Goal: Task Accomplishment & Management: Use online tool/utility

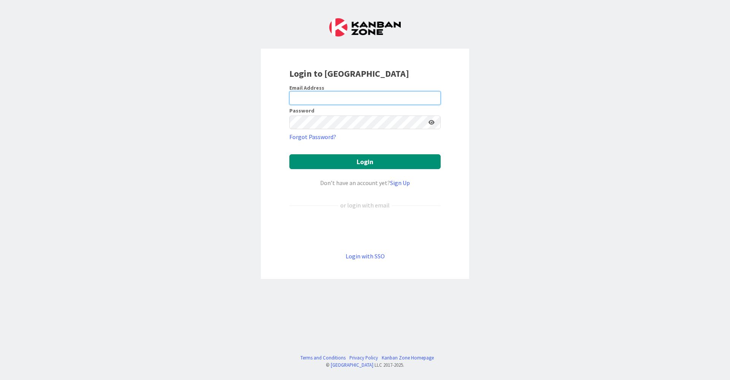
type input "[EMAIL_ADDRESS][DOMAIN_NAME]"
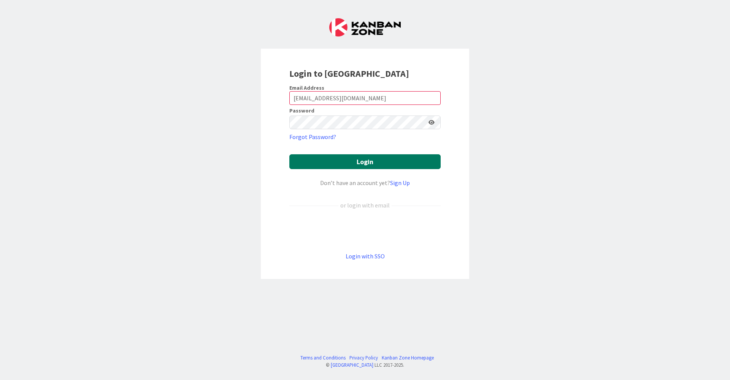
click at [351, 168] on button "Login" at bounding box center [364, 161] width 151 height 15
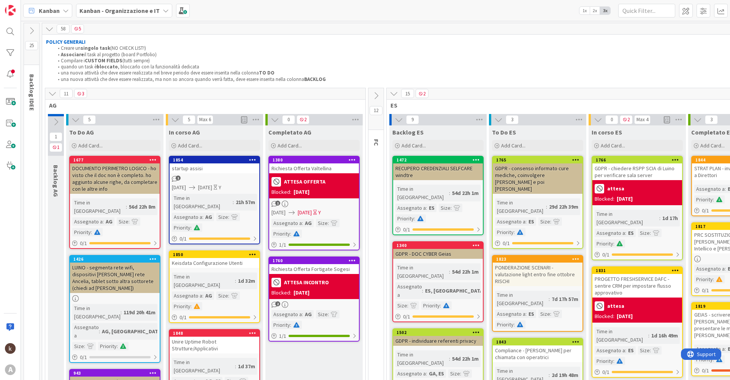
click at [367, 93] on icon at bounding box center [393, 93] width 8 height 8
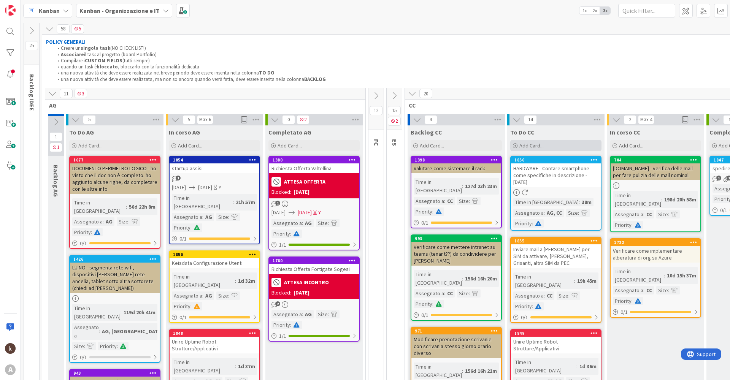
click at [367, 144] on span "Add Card..." at bounding box center [531, 145] width 24 height 7
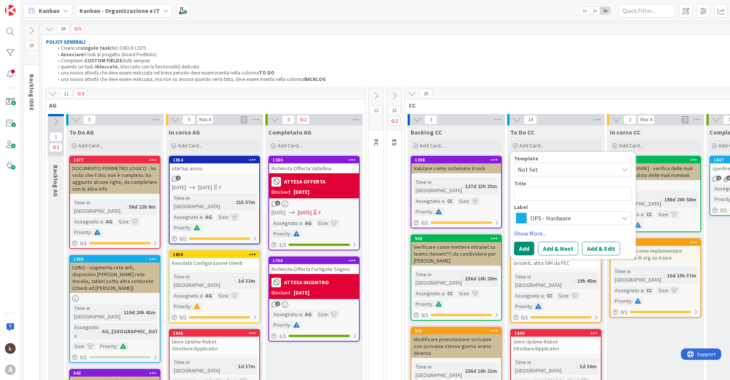
click at [367, 183] on span "OPS - Hardware" at bounding box center [572, 218] width 84 height 11
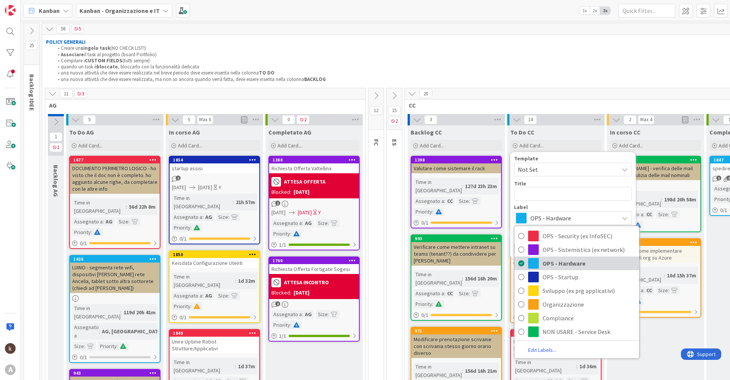
click at [367, 183] on span "OPS - Hardware" at bounding box center [588, 263] width 93 height 11
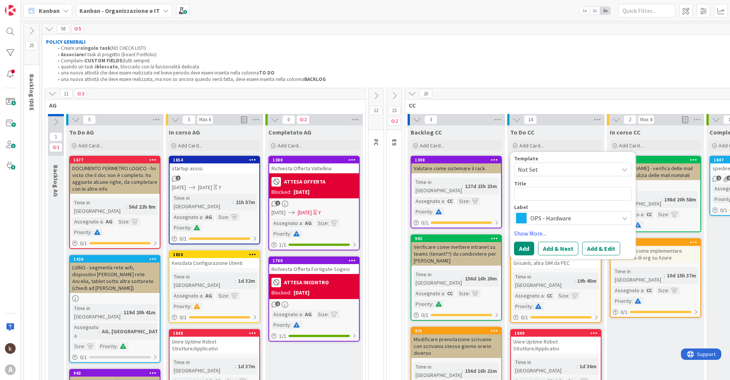
click at [367, 171] on span "Not Set" at bounding box center [565, 170] width 95 height 10
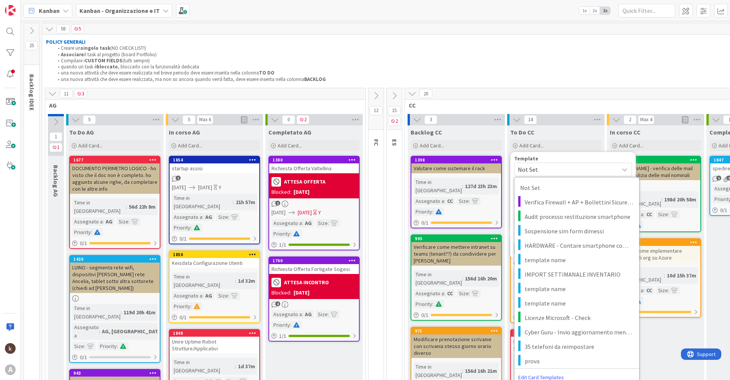
click at [367, 171] on span "Not Set" at bounding box center [565, 170] width 95 height 10
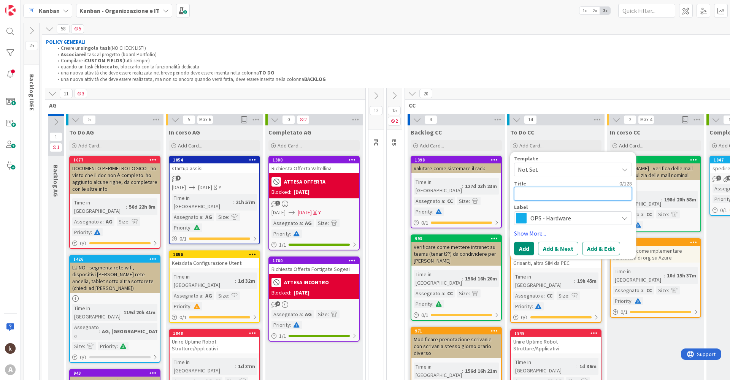
click at [367, 183] on textarea at bounding box center [573, 194] width 118 height 14
type textarea "I"
type textarea "x"
type textarea "In"
type textarea "x"
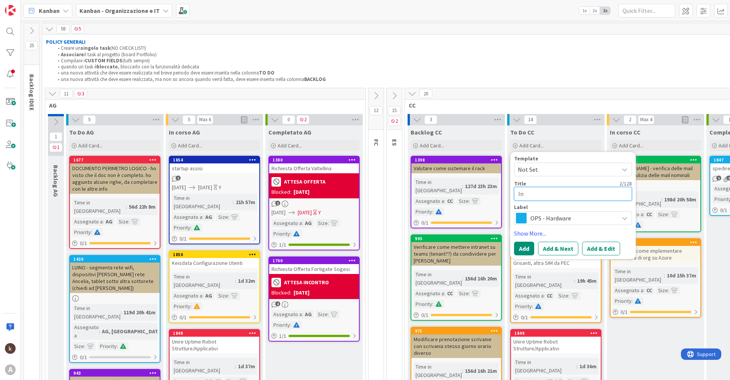
type textarea "Inv"
type textarea "x"
type textarea "Invi"
type textarea "x"
type textarea "Invia"
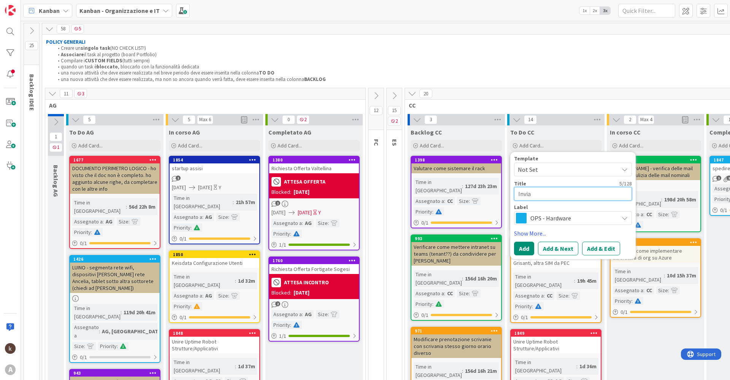
type textarea "x"
type textarea "Inviar"
type textarea "x"
type textarea "Inviare"
type textarea "x"
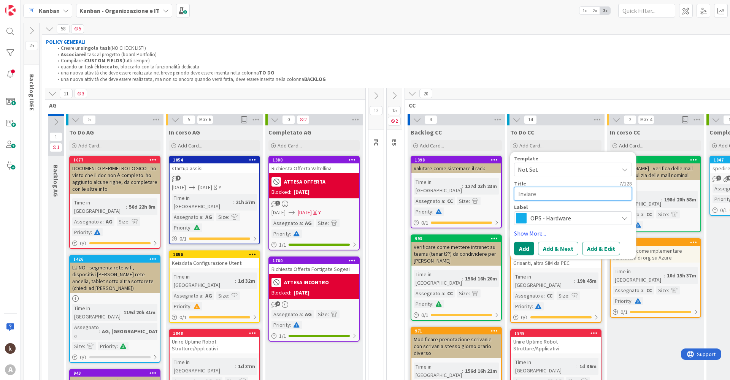
type textarea "Inviar"
type textarea "x"
type textarea "Invia"
type textarea "x"
type textarea "Invi"
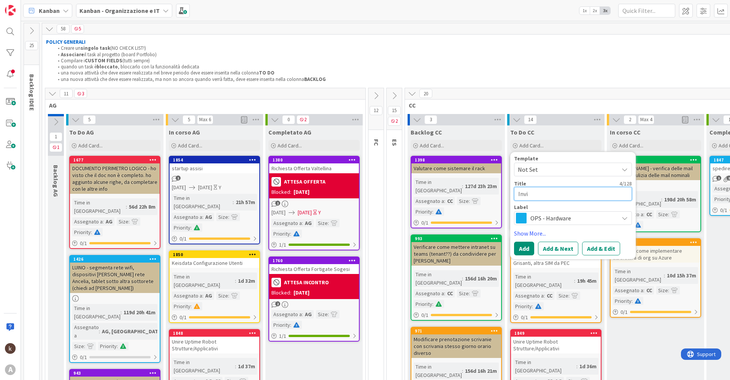
type textarea "x"
type textarea "Inv"
type textarea "x"
type textarea "In"
type textarea "x"
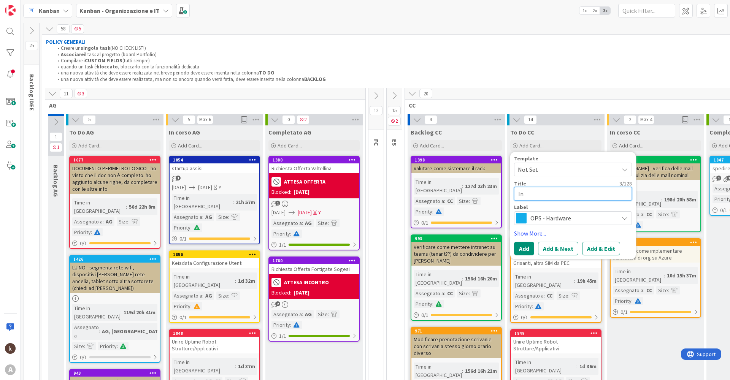
type textarea "I"
type textarea "x"
type textarea "A"
type textarea "x"
type textarea "Ap"
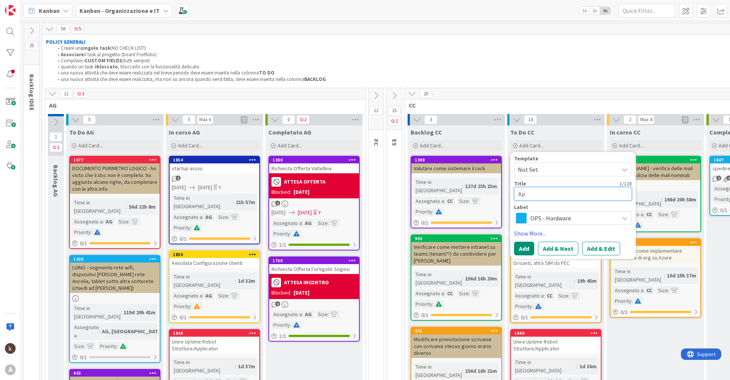
type textarea "x"
type textarea "Apr"
type textarea "x"
type textarea "Apri"
type textarea "x"
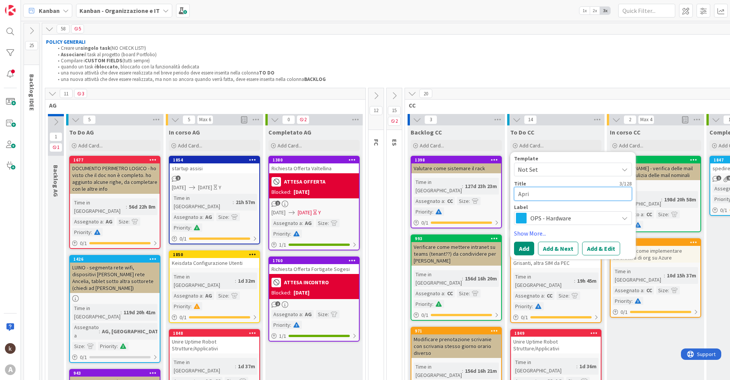
type textarea "Aprir"
type textarea "x"
type textarea "Aprire"
type textarea "x"
type textarea "Aprire"
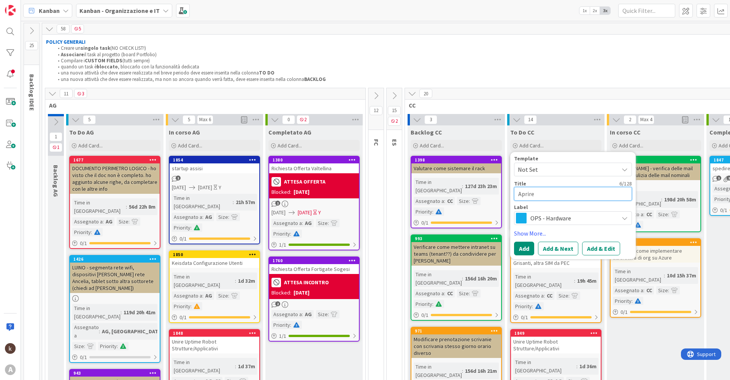
type textarea "x"
type textarea "Aprire a"
type textarea "x"
type textarea "Aprire as"
type textarea "x"
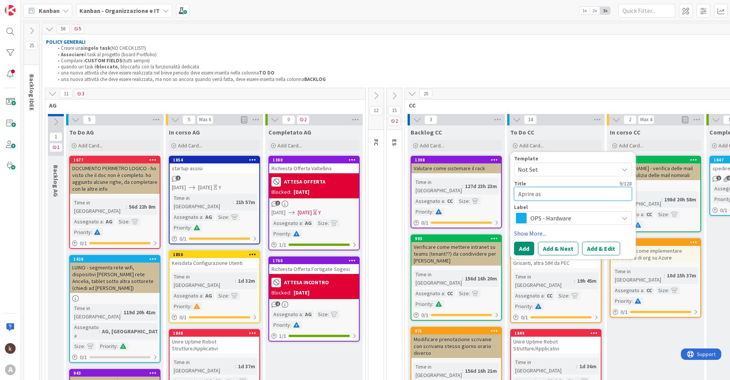
type textarea "Aprire ass"
type textarea "x"
type textarea "Aprire assi"
type textarea "x"
type textarea "Aprire assis"
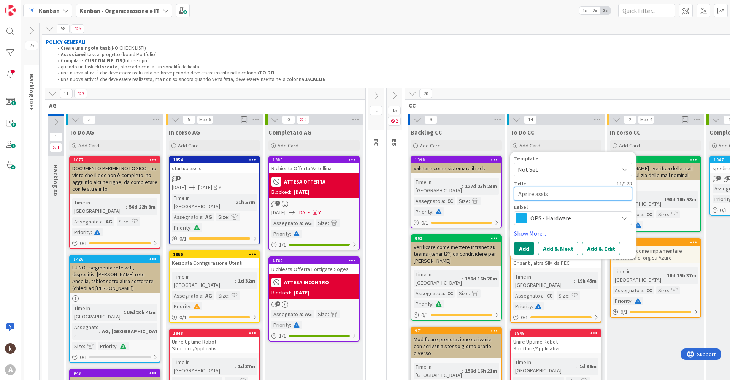
type textarea "x"
type textarea "Aprire assist"
type textarea "x"
type textarea "Aprire assiste"
type textarea "x"
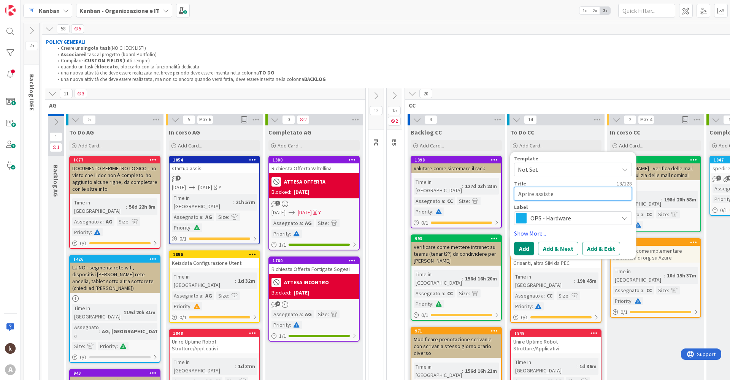
type textarea "Aprire assisten"
type textarea "x"
type textarea "Aprire assistenz"
type textarea "x"
type textarea "Aprire assistenza"
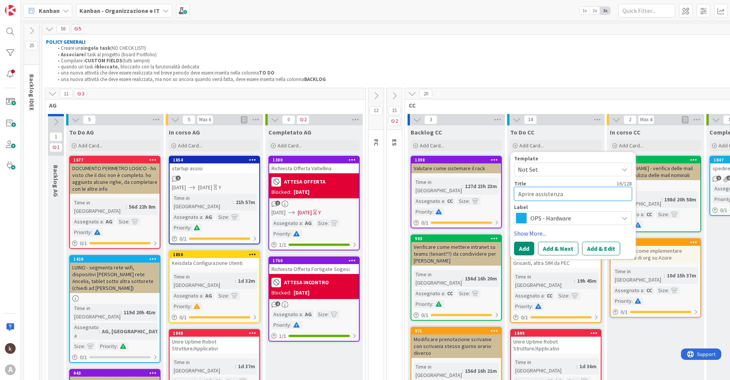
type textarea "x"
type textarea "Aprire assistenza"
type textarea "x"
type textarea "Aprire assistenza l"
type textarea "x"
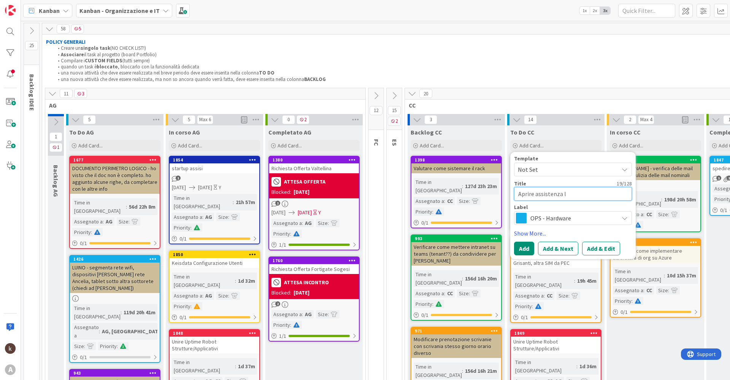
type textarea "Aprire assistenza le"
type textarea "x"
type textarea "Aprire assistenza len"
type textarea "x"
type textarea "Aprire assistenza leno"
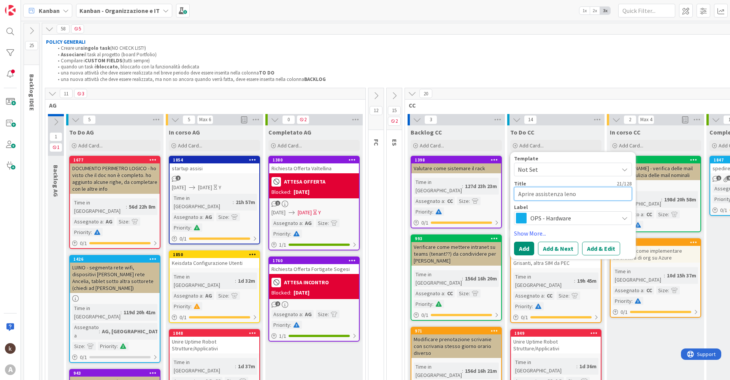
type textarea "x"
type textarea "Aprire assistenza lenov"
type textarea "x"
type textarea "Aprire assistenza lenovo"
type textarea "x"
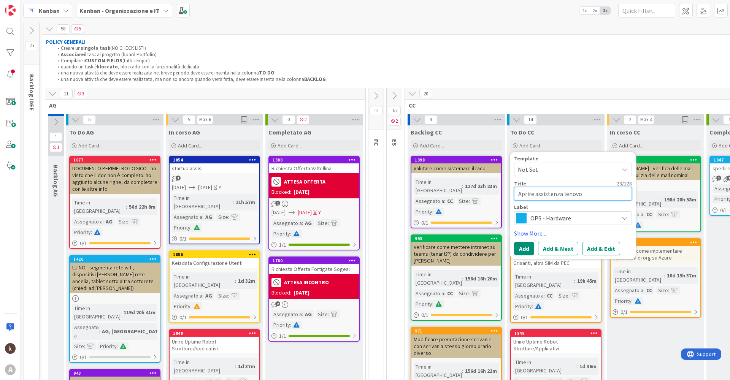
type textarea "Aprire assistenza lenovo"
type textarea "x"
type textarea "Aprire assistenza lenovo p"
type textarea "x"
type textarea "Aprire assistenza lenovo pe"
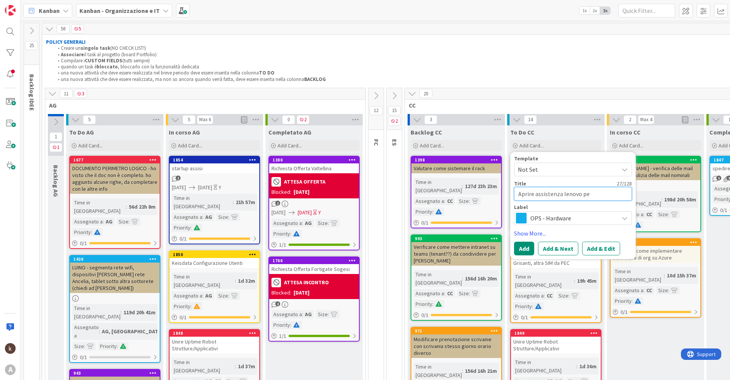
type textarea "x"
type textarea "Aprire assistenza lenovo per"
type textarea "x"
type textarea "Aprire assistenza lenovo per"
type textarea "x"
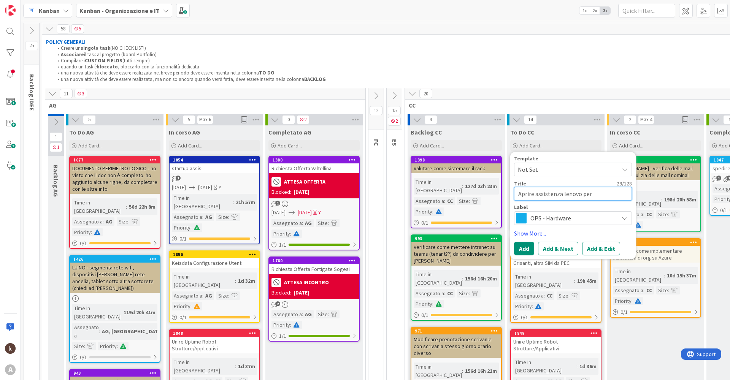
type textarea "Aprire assistenza lenovo per P"
type textarea "x"
type textarea "Aprire assistenza lenovo per PC"
type textarea "x"
type textarea "Aprire assistenza lenovo per P"
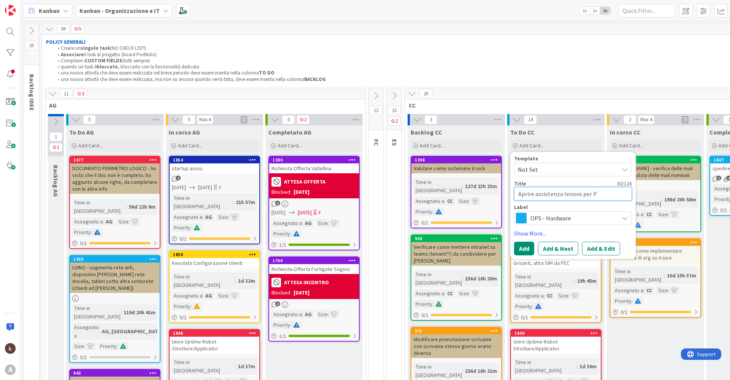
type textarea "x"
type textarea "Aprire assistenza lenovo per PC"
type textarea "x"
type textarea "Aprire assistenza lenovo per PC B"
type textarea "x"
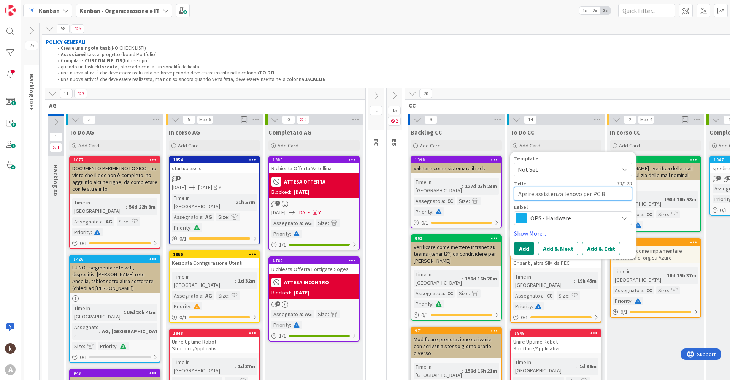
type textarea "Aprire assistenza lenovo per PC Ba"
type textarea "x"
type textarea "Aprire assistenza lenovo per PC Bar"
type textarea "x"
type textarea "Aprire assistenza lenovo per PC [PERSON_NAME]"
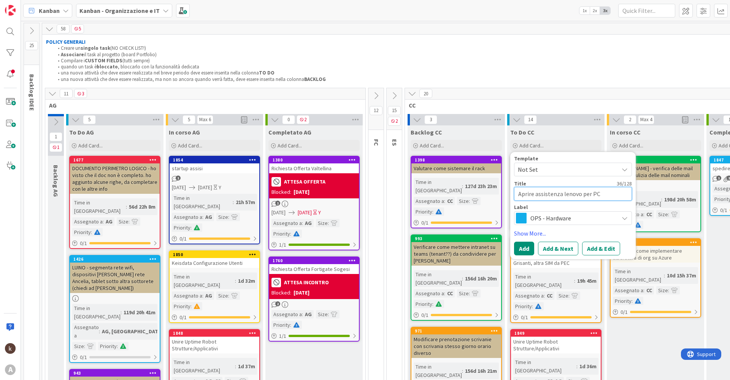
type textarea "x"
type textarea "Aprire assistenza lenovo per PC [PERSON_NAME]"
type textarea "x"
type textarea "Aprire assistenza lenovo per PC [PERSON_NAME]"
type textarea "x"
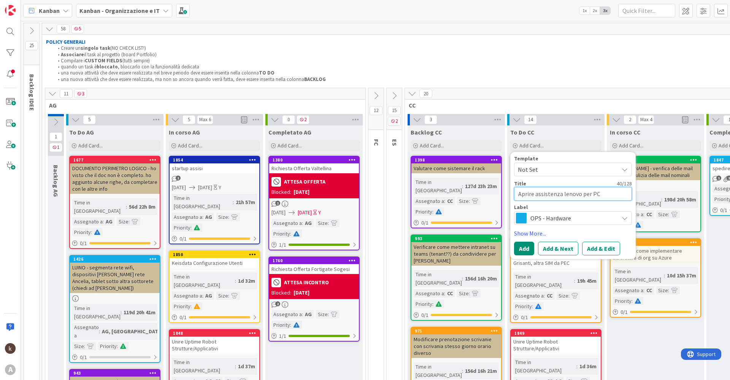
type textarea "Aprire assistenza lenovo per PC Barbalisc"
type textarea "x"
type textarea "Aprire assistenza lenovo per PC [PERSON_NAME]"
type textarea "x"
type textarea "Aprire assistenza lenovo per PC [PERSON_NAME]"
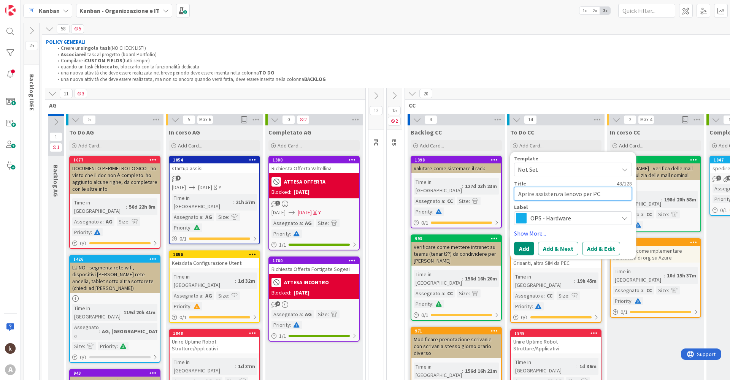
type textarea "x"
type textarea "Aprire assistenza lenovo per PC eBarbaliscia"
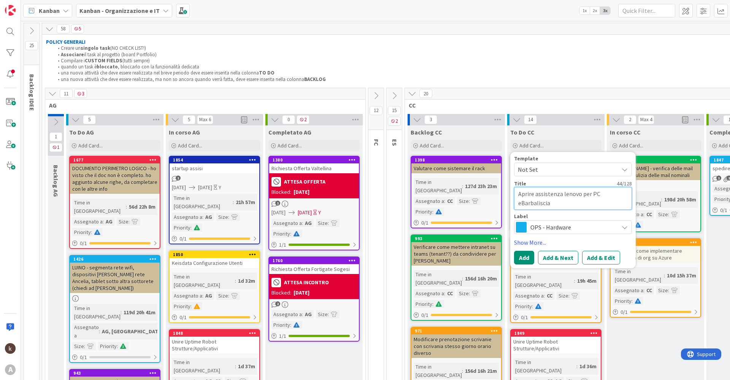
type textarea "x"
type textarea "Aprire assistenza lenovo per PC exBarbaliscia"
type textarea "x"
type textarea "Aprire assistenza lenovo per PC ex [PERSON_NAME]"
click at [367, 183] on button "Add & Edit" at bounding box center [601, 258] width 38 height 14
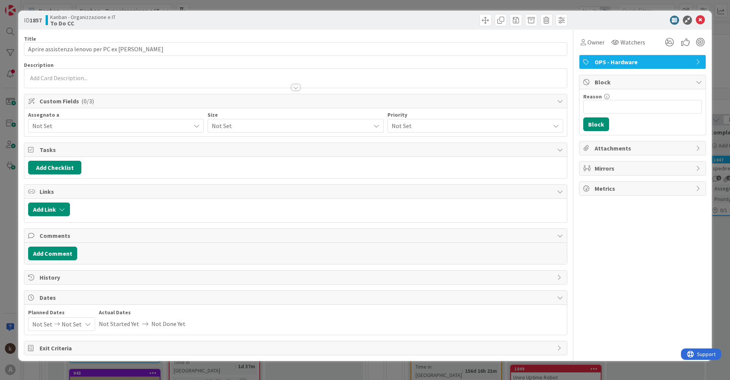
click at [59, 123] on span "Not Set" at bounding box center [111, 125] width 158 height 9
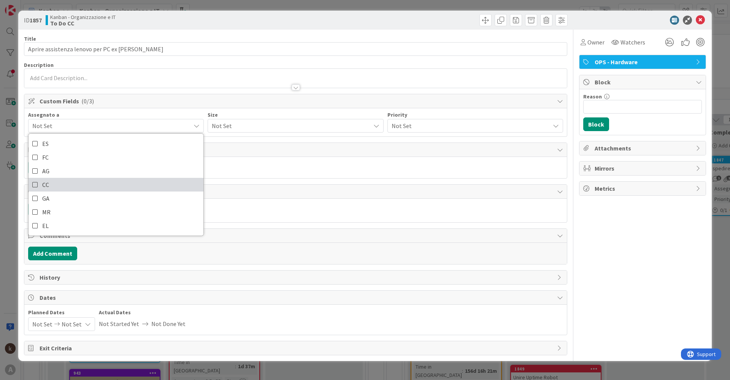
click at [47, 183] on span "CC" at bounding box center [45, 184] width 7 height 11
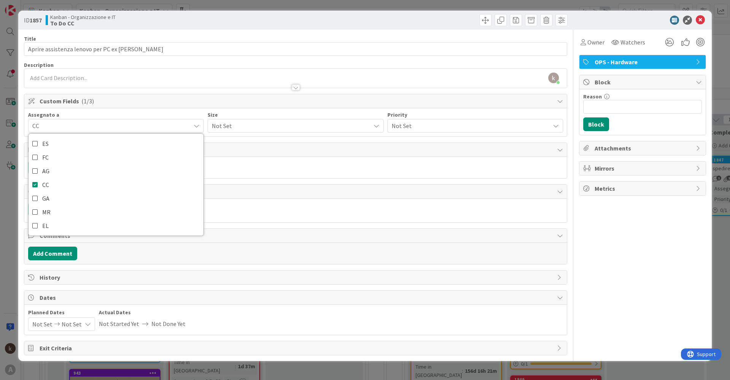
click at [230, 126] on span "Not Set" at bounding box center [289, 125] width 154 height 11
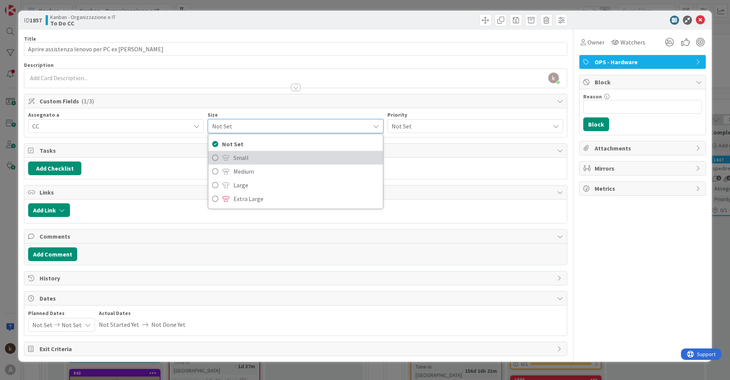
click at [250, 155] on span "Small" at bounding box center [305, 157] width 145 height 11
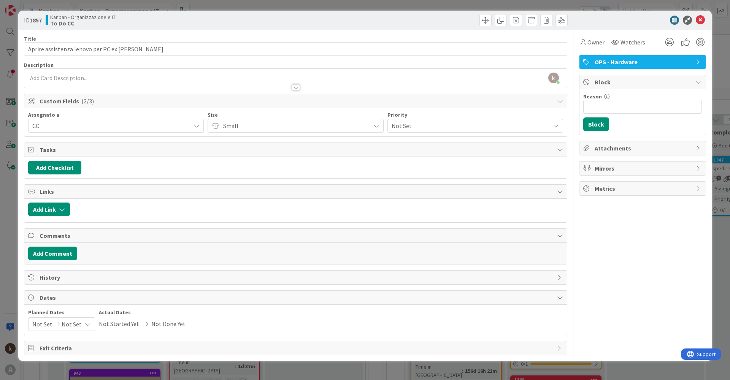
click at [367, 127] on span "Not Set" at bounding box center [468, 125] width 154 height 11
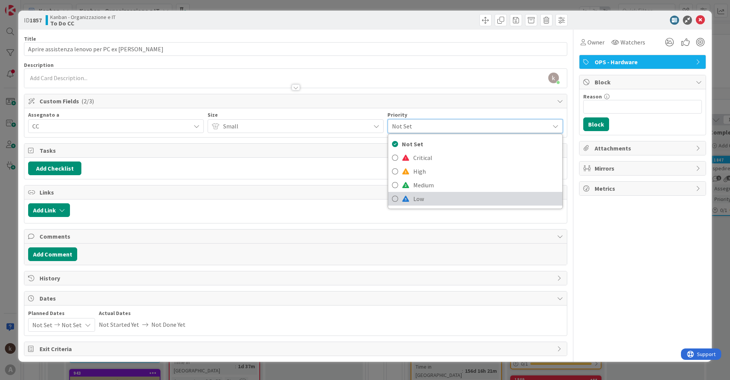
click at [367, 183] on span "Low" at bounding box center [485, 198] width 145 height 11
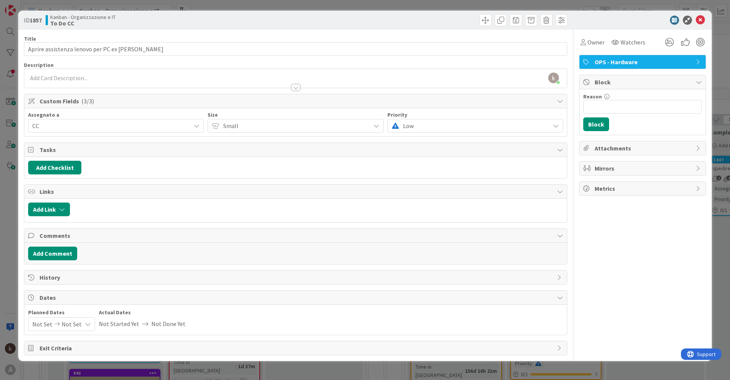
click at [367, 128] on span "Low" at bounding box center [474, 125] width 143 height 11
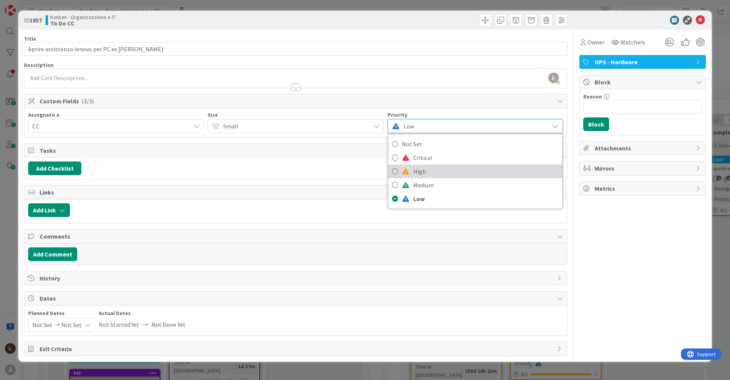
click at [367, 168] on span "High" at bounding box center [485, 171] width 145 height 11
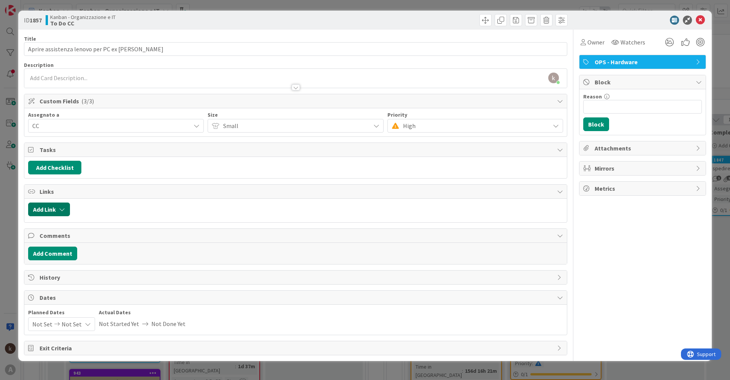
click at [55, 183] on button "Add Link" at bounding box center [49, 210] width 42 height 14
click at [65, 183] on span "Current Board" at bounding box center [56, 257] width 37 height 8
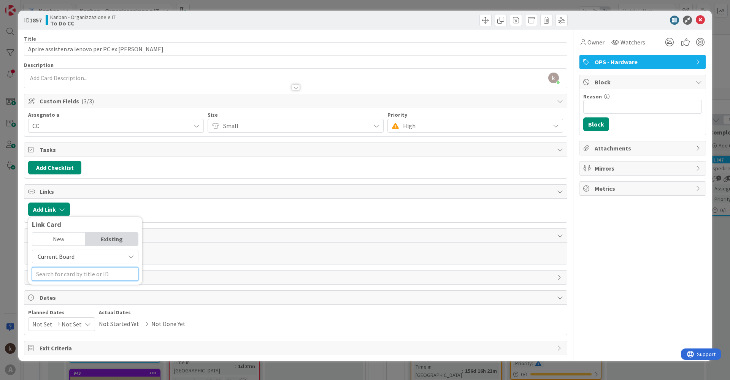
click at [61, 183] on input "text" at bounding box center [85, 274] width 106 height 14
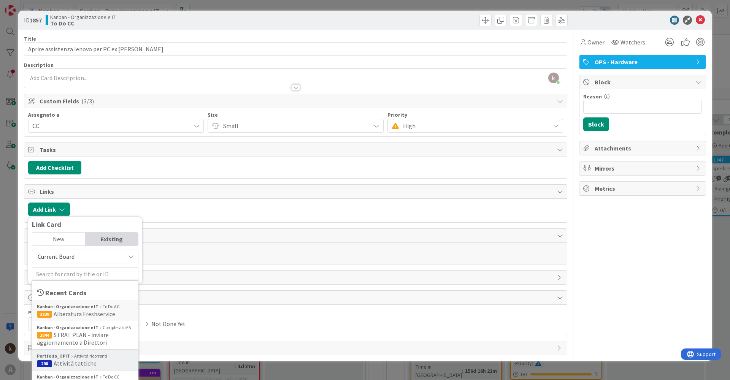
click at [83, 183] on span "Attività tattiche" at bounding box center [75, 363] width 43 height 8
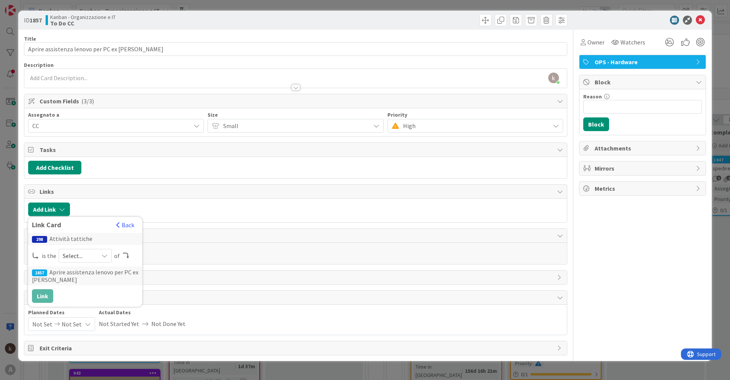
click at [67, 183] on span "Select..." at bounding box center [79, 255] width 32 height 11
click at [70, 183] on link "parent" at bounding box center [115, 274] width 113 height 14
click at [40, 183] on button "Link" at bounding box center [42, 296] width 21 height 14
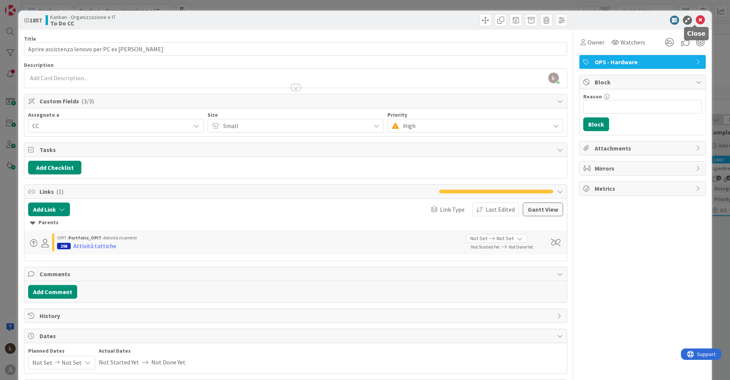
click at [367, 20] on icon at bounding box center [699, 20] width 9 height 9
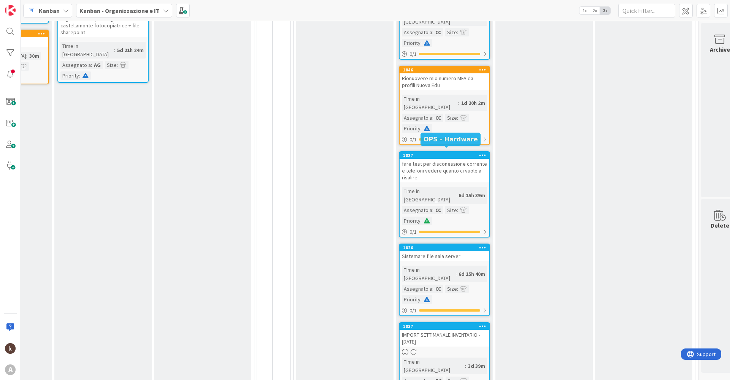
scroll to position [646, 111]
